Goal: Transaction & Acquisition: Purchase product/service

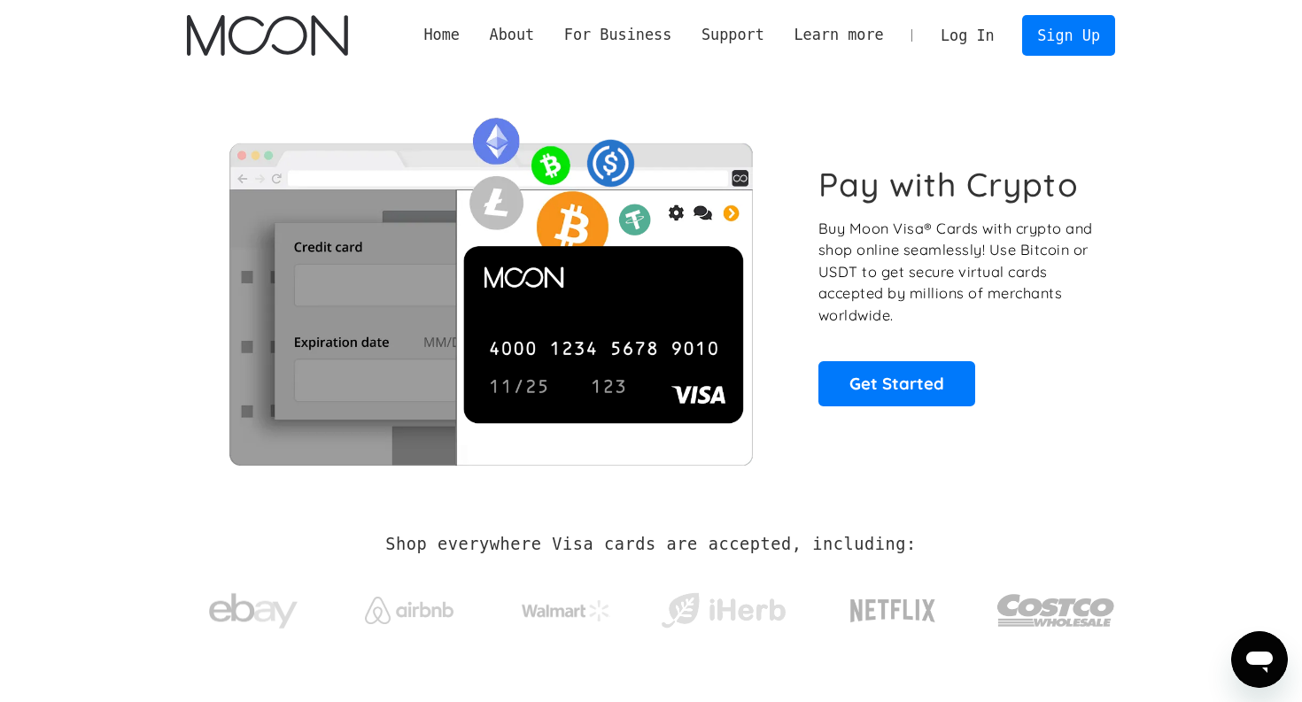
click at [978, 37] on link "Log In" at bounding box center [966, 35] width 83 height 39
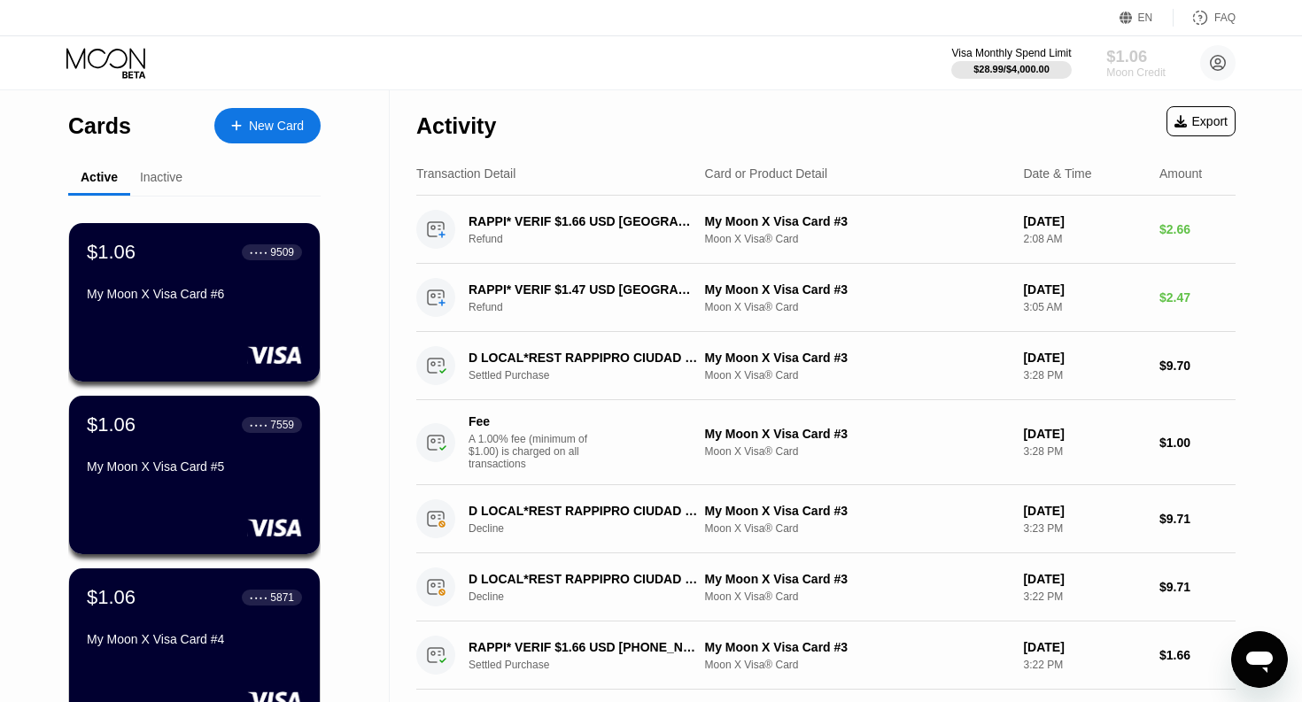
click at [1124, 75] on div "Moon Credit" at bounding box center [1135, 72] width 59 height 12
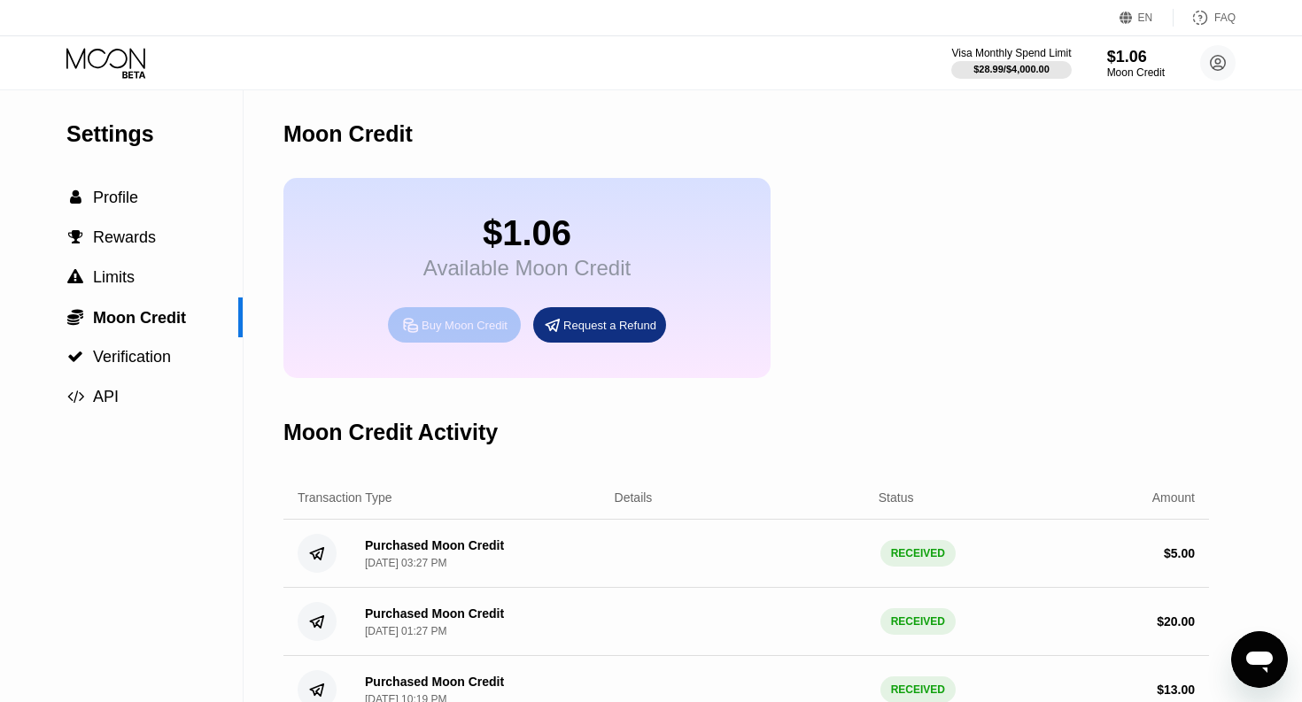
click at [472, 336] on div "Buy Moon Credit" at bounding box center [454, 324] width 133 height 35
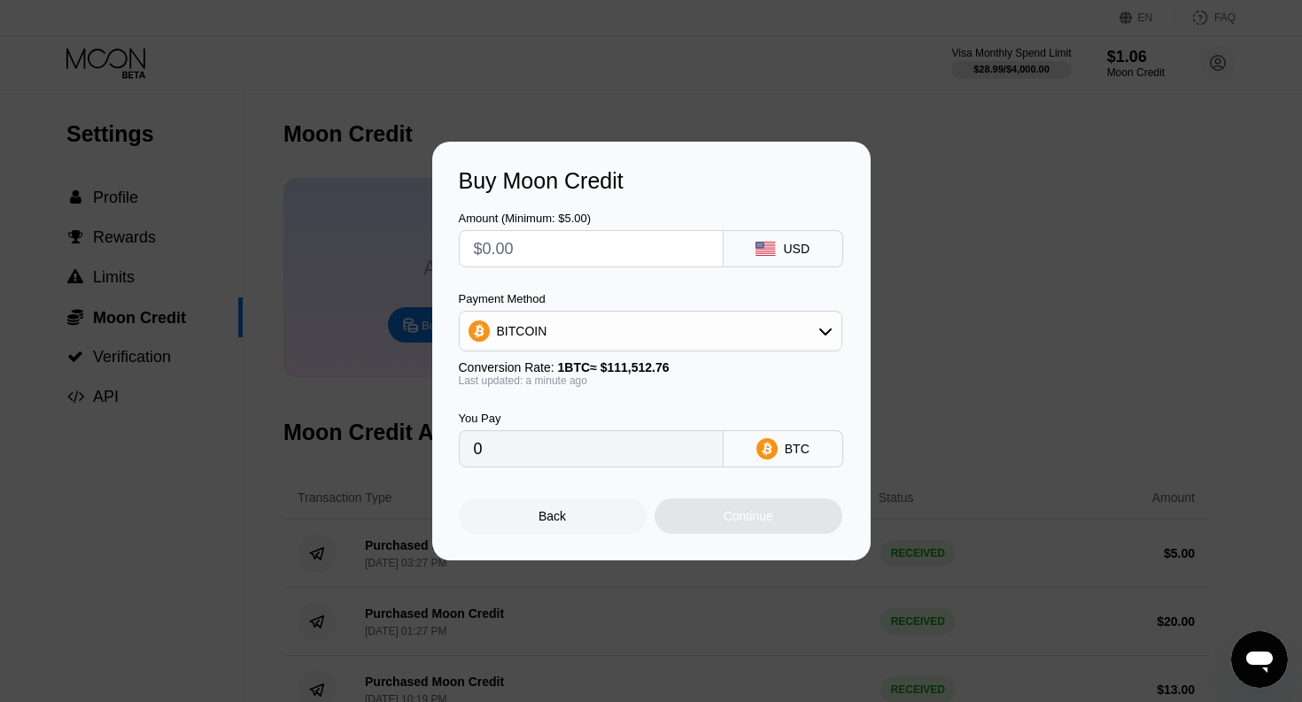
click at [594, 241] on input "text" at bounding box center [591, 248] width 235 height 35
type input "$5"
type input "0.00004484"
type input "0"
type input "$6"
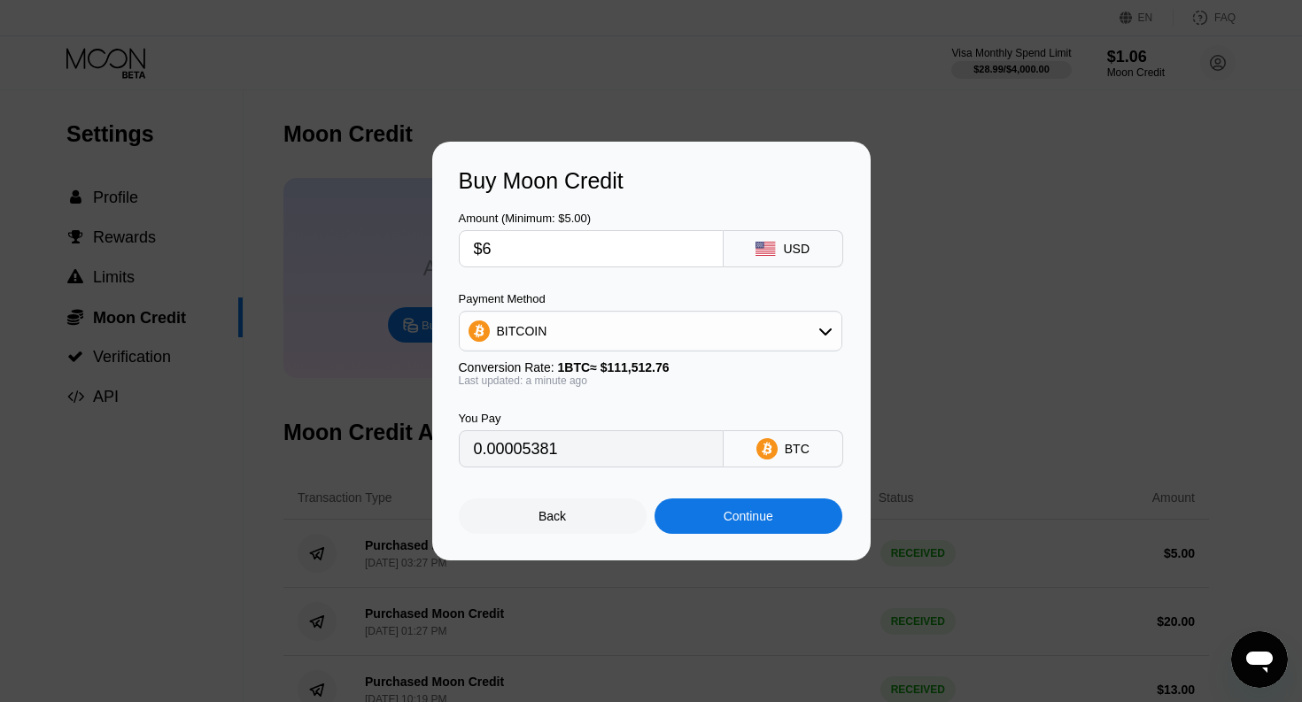
click at [586, 331] on div "BITCOIN" at bounding box center [651, 330] width 382 height 35
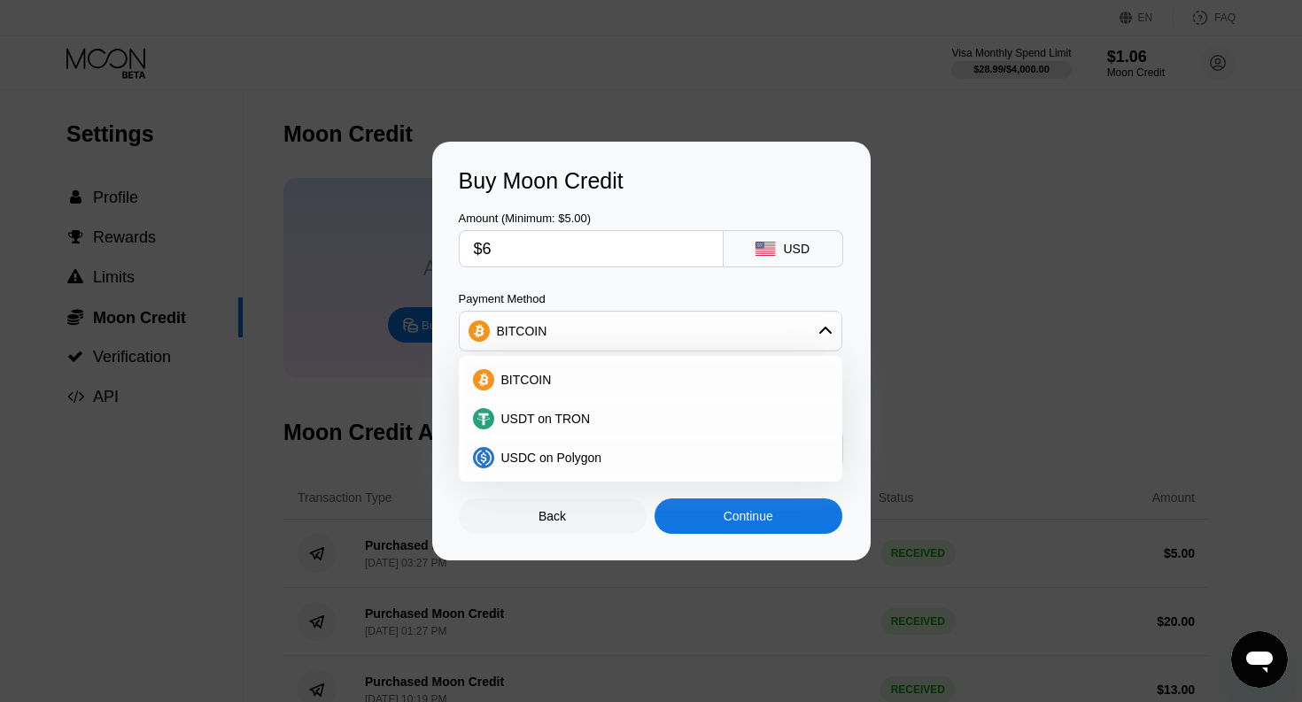
click at [576, 283] on div "Amount (Minimum: $5.00) $6 USD Payment Method BITCOIN BITCOIN USDT on TRON USDC…" at bounding box center [651, 331] width 385 height 274
click at [562, 254] on input "$6" at bounding box center [591, 248] width 235 height 35
click at [571, 288] on div "Amount (Minimum: $5.00) $6 USD Payment Method BITCOIN BITCOIN USDT on TRON USDC…" at bounding box center [651, 331] width 385 height 274
click at [583, 323] on div "BITCOIN" at bounding box center [651, 330] width 382 height 35
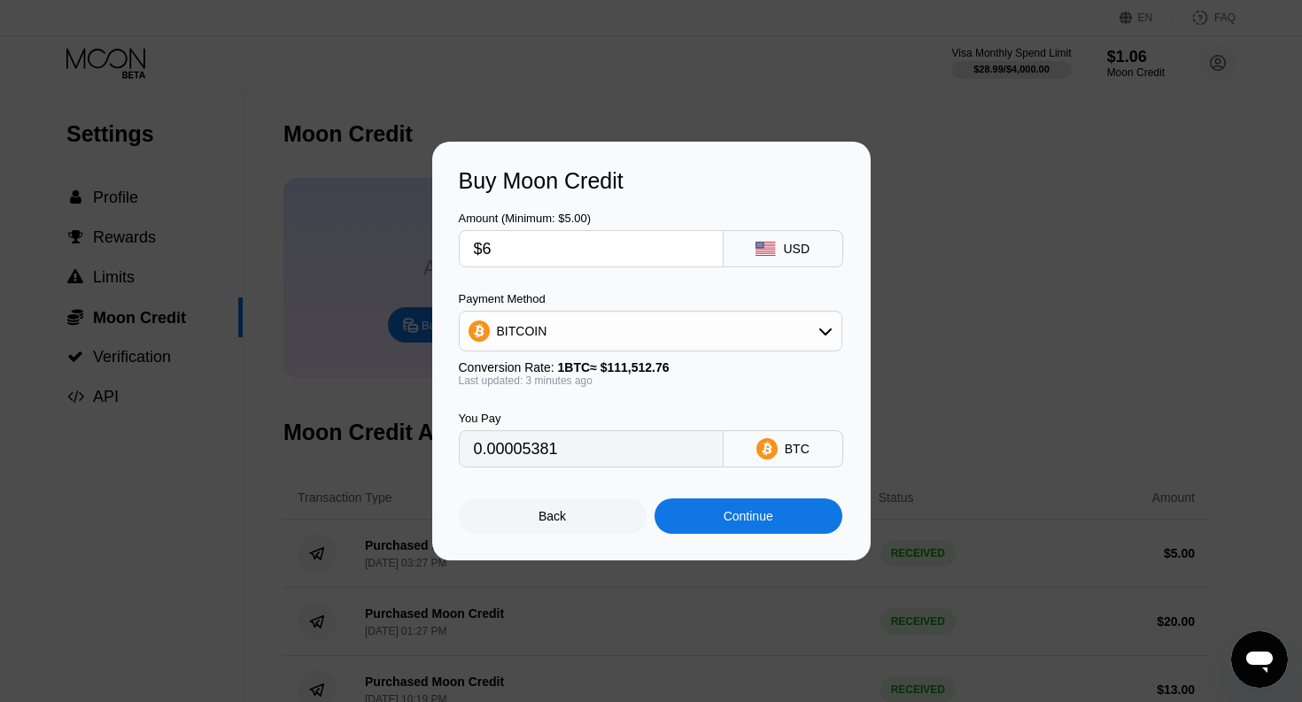
type input "0.00005383"
click at [564, 261] on input "$6" at bounding box center [591, 248] width 235 height 35
click at [566, 259] on input "$6" at bounding box center [591, 248] width 235 height 35
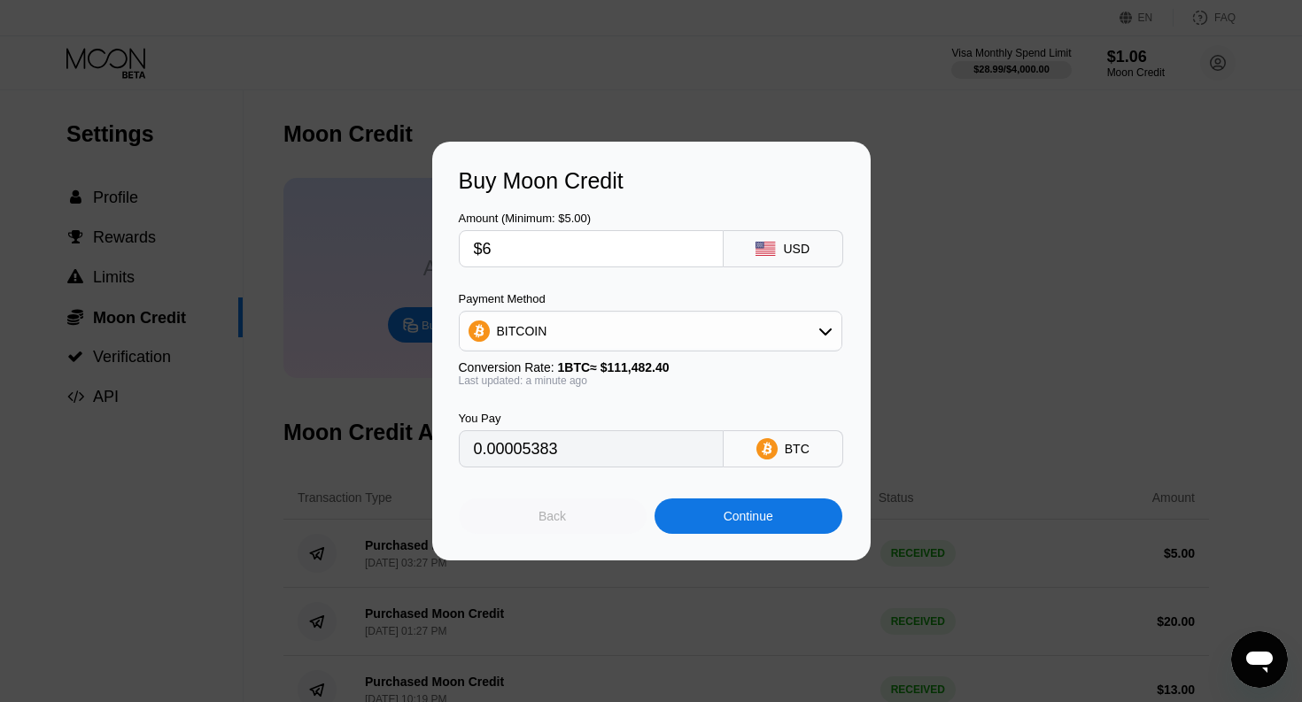
click at [565, 516] on div "Back" at bounding box center [551, 516] width 27 height 14
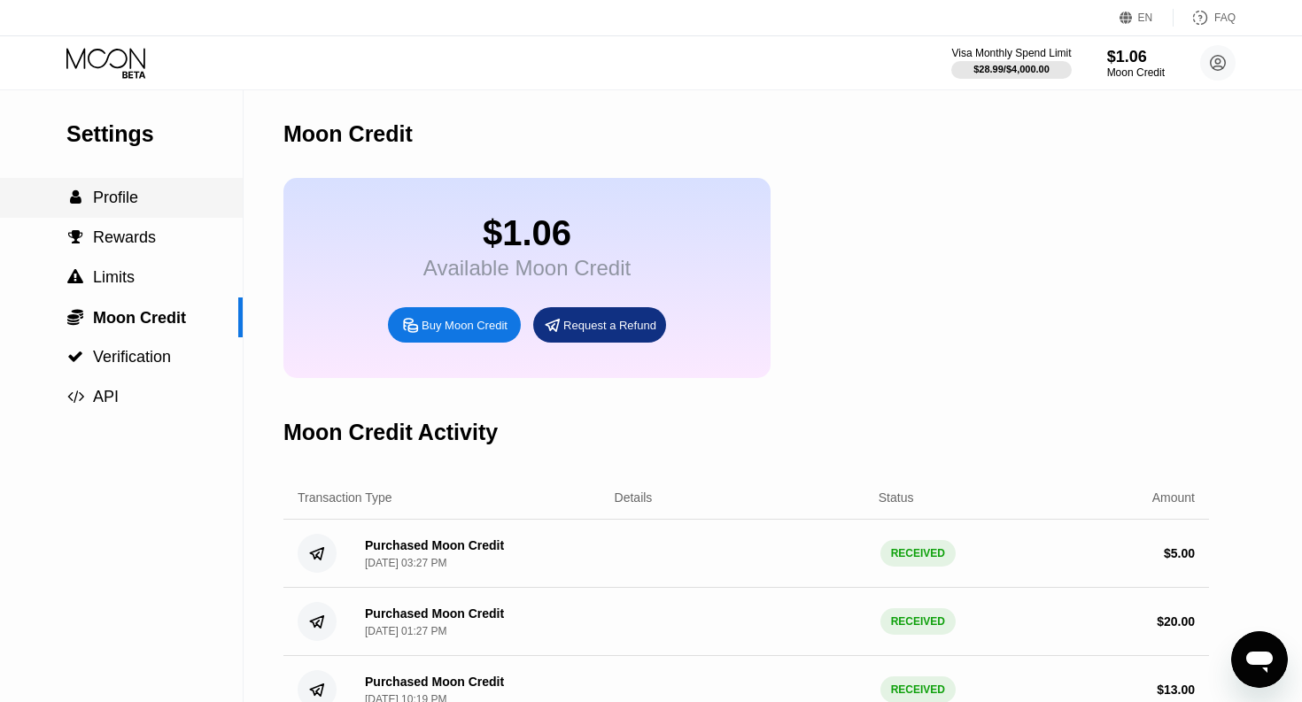
click at [172, 193] on div " Profile" at bounding box center [121, 198] width 243 height 19
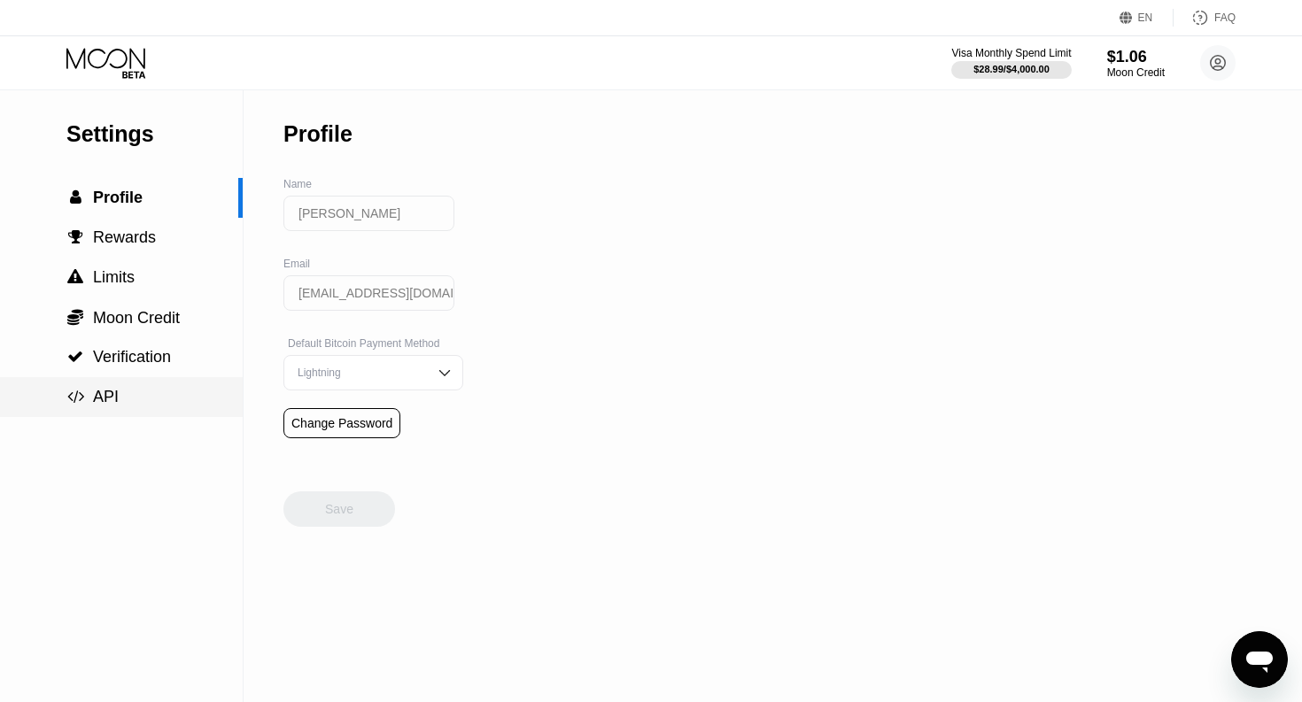
click at [153, 399] on div " API" at bounding box center [121, 397] width 243 height 19
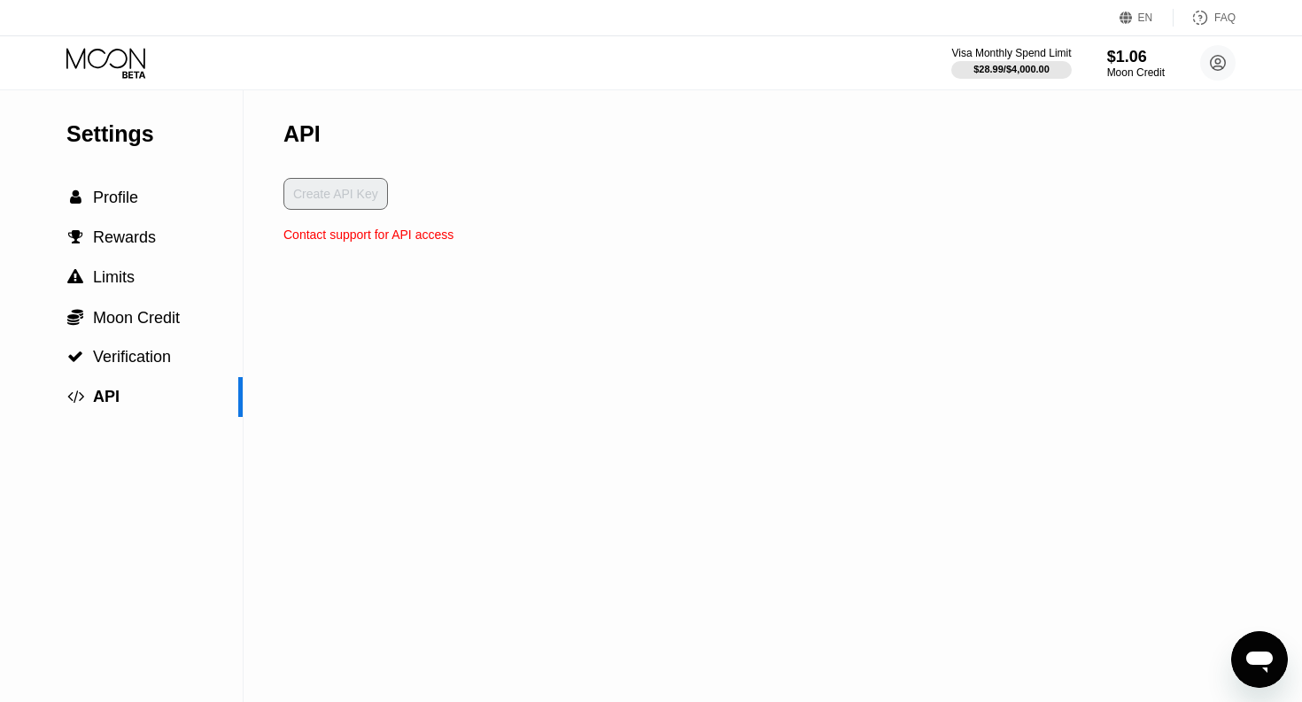
click at [358, 176] on div "API" at bounding box center [368, 134] width 170 height 88
click at [143, 206] on div " Profile" at bounding box center [121, 198] width 243 height 19
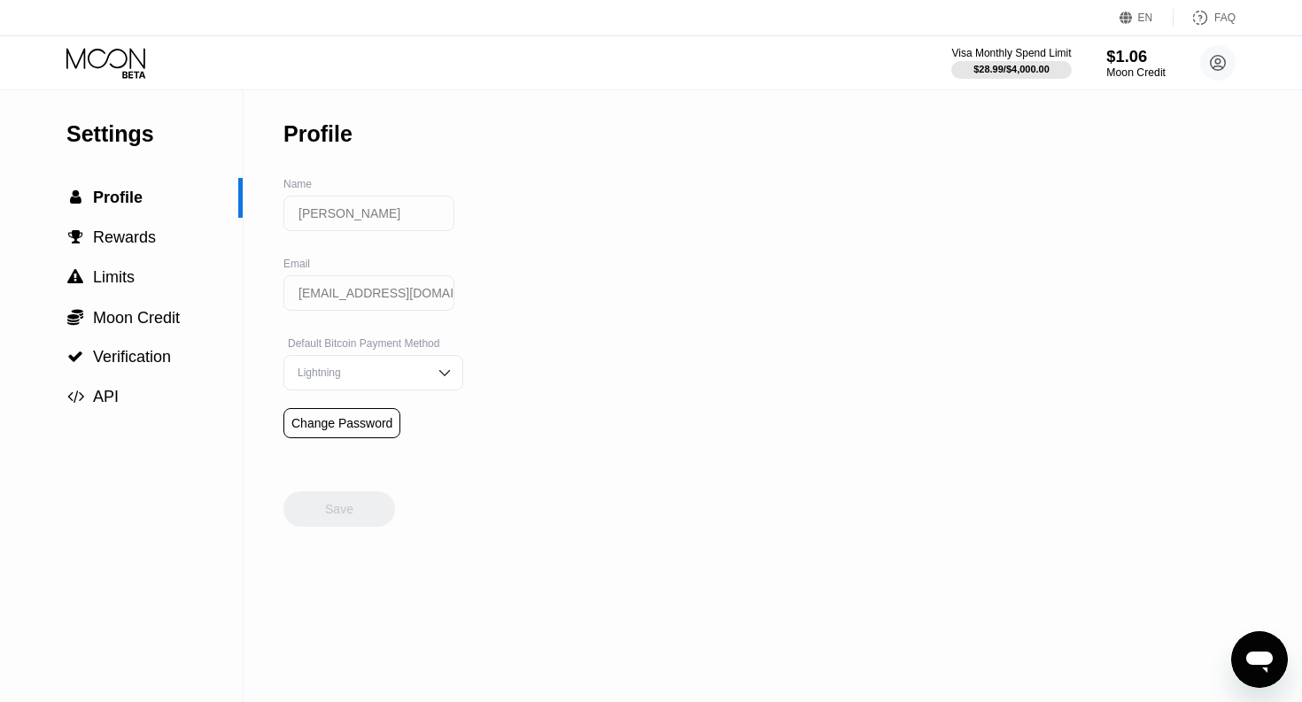
click at [1106, 53] on div "$1.06" at bounding box center [1135, 56] width 59 height 19
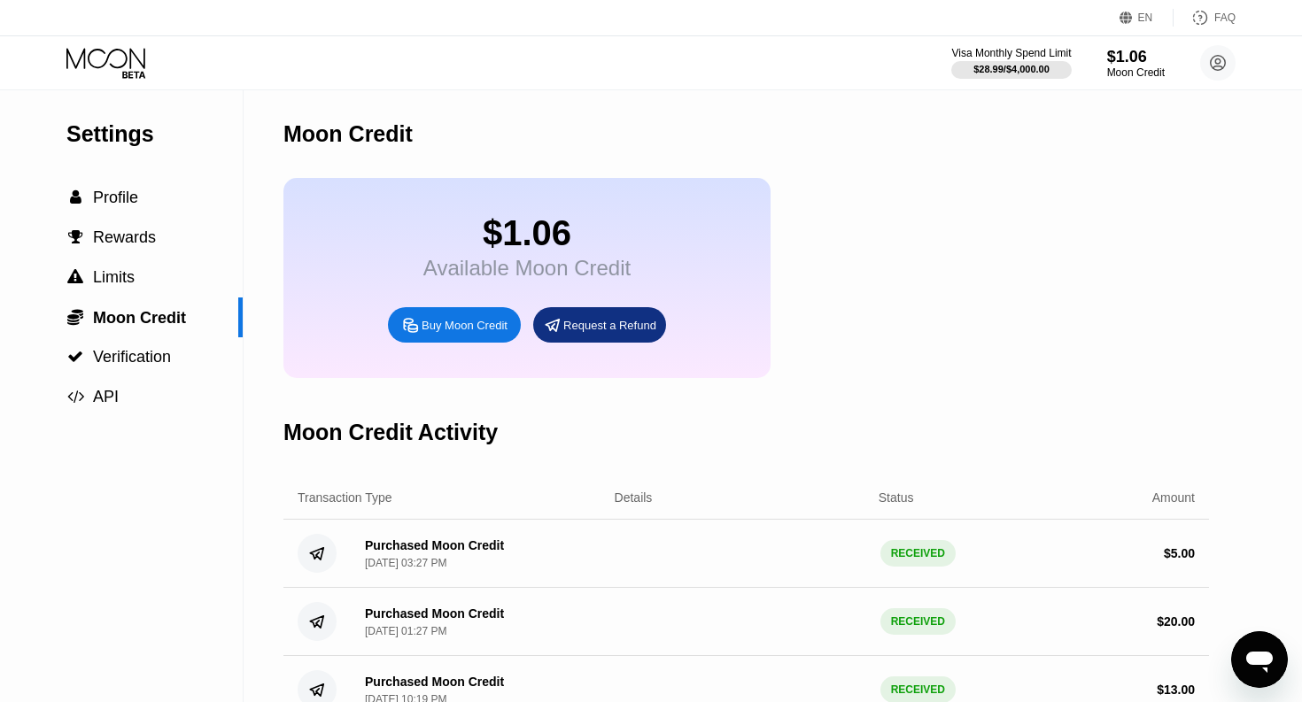
click at [441, 331] on div "Buy Moon Credit" at bounding box center [464, 325] width 86 height 15
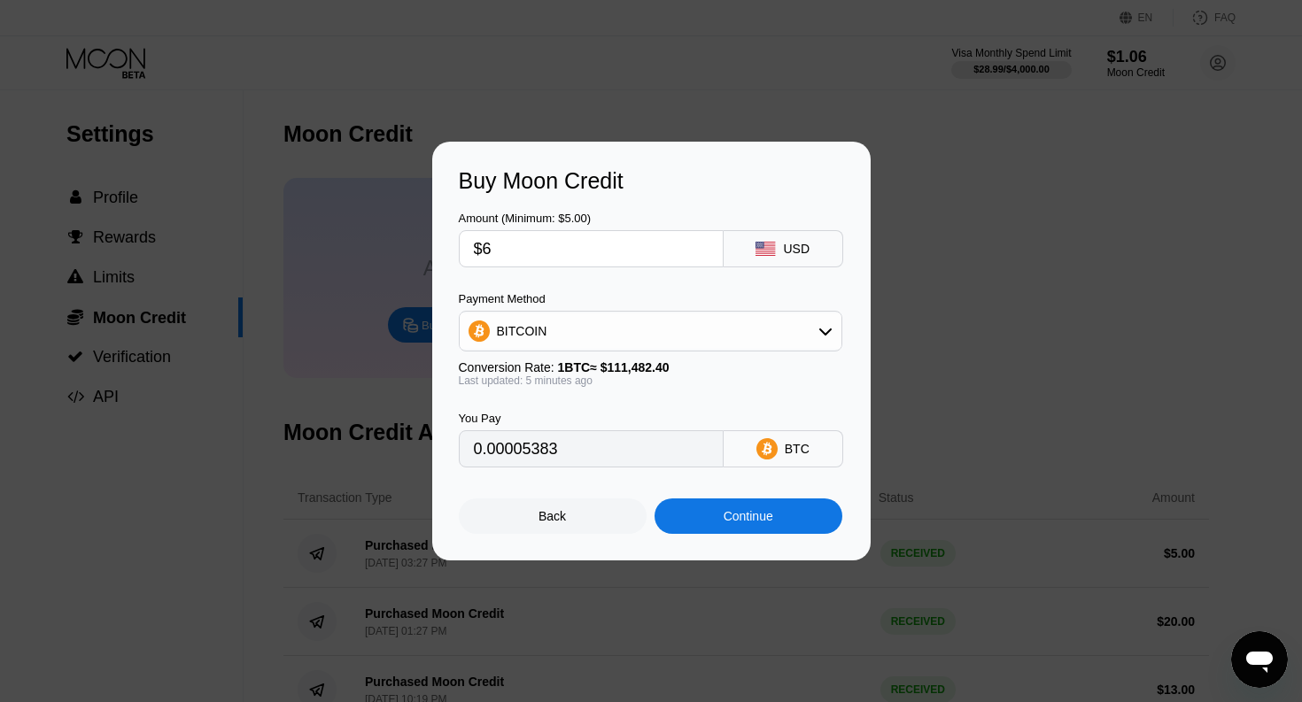
type input "0.00005385"
click at [746, 515] on div "Continue" at bounding box center [748, 516] width 50 height 14
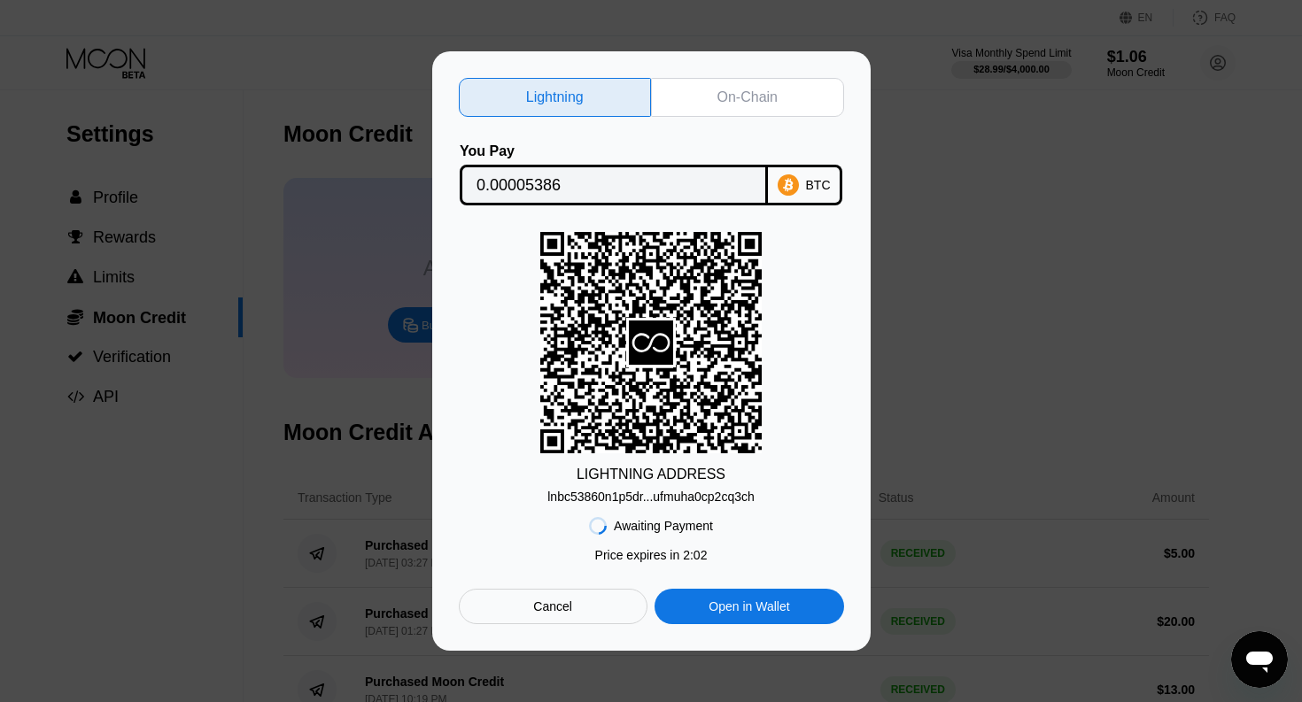
click at [631, 392] on rect at bounding box center [650, 342] width 221 height 221
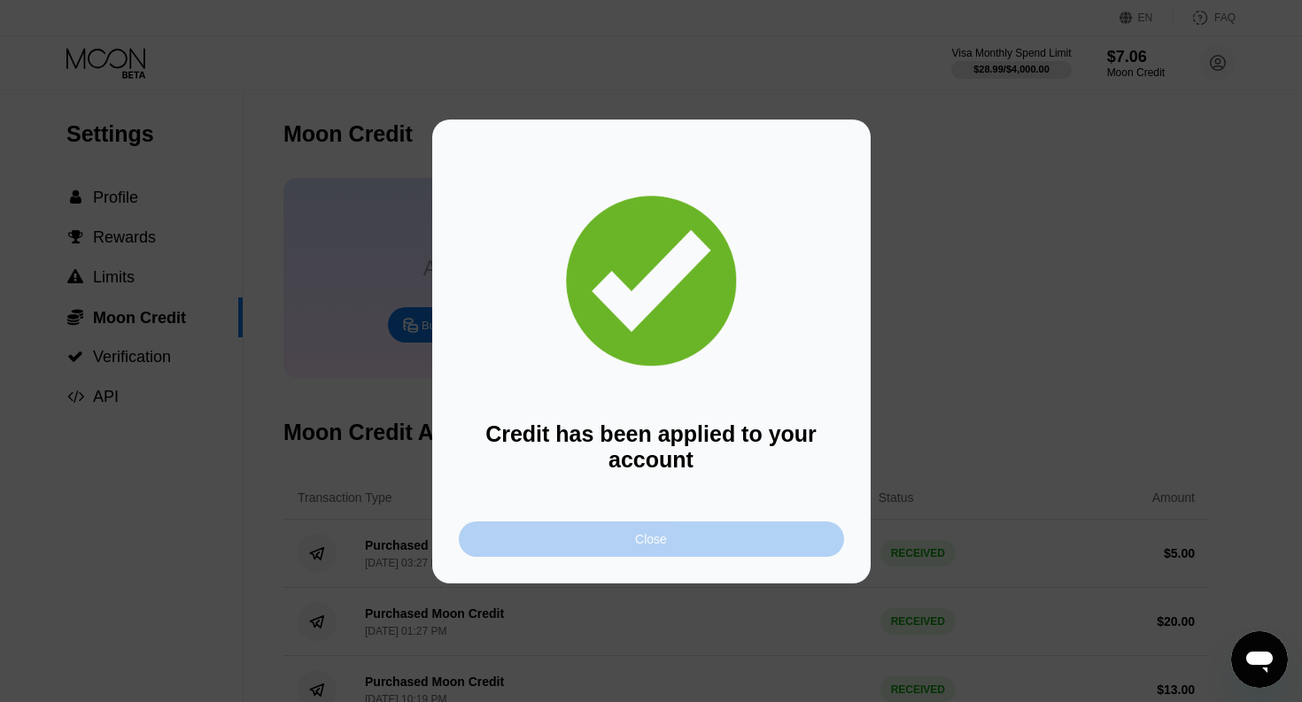
click at [680, 534] on div "Close" at bounding box center [651, 539] width 385 height 35
